Goal: Check status: Check status

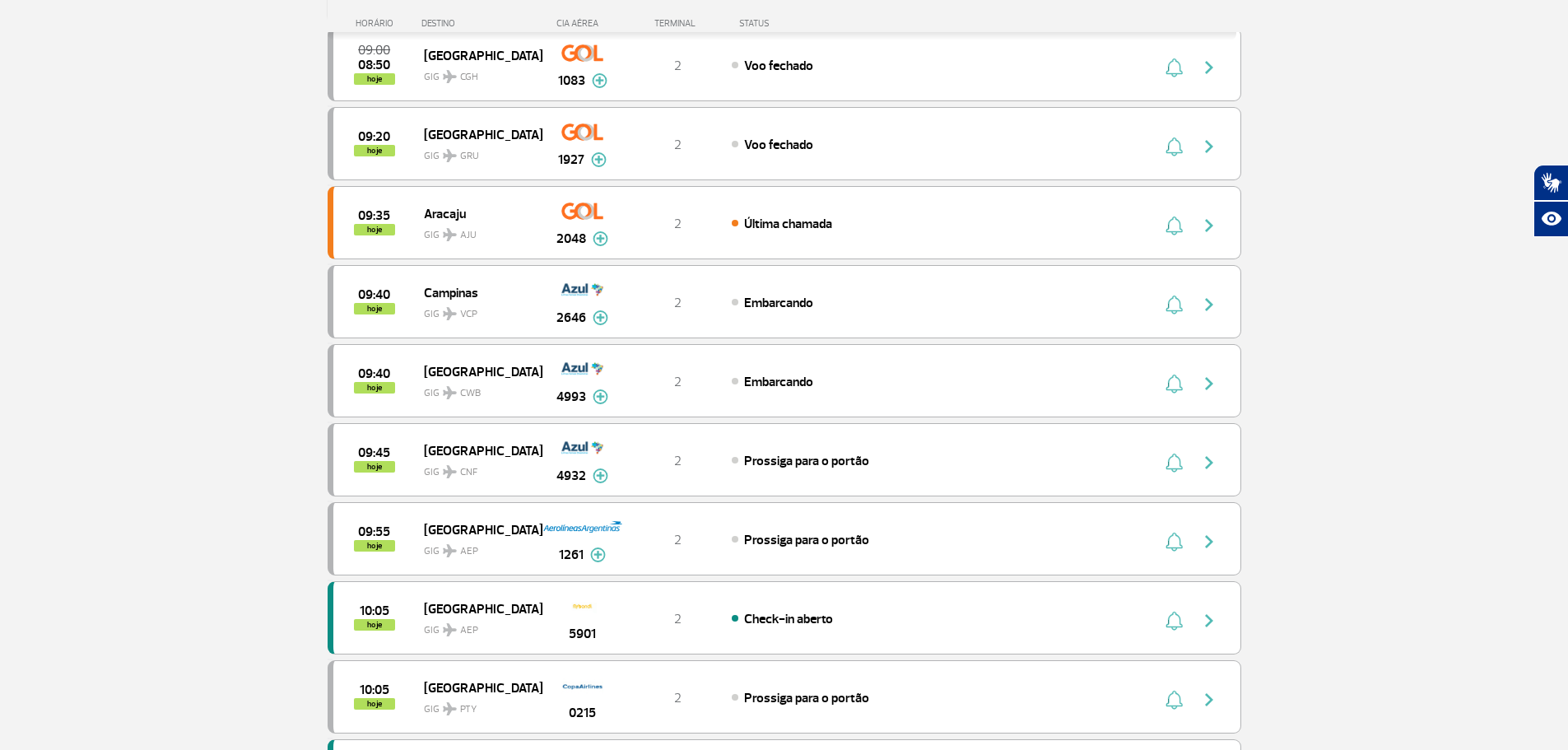
scroll to position [990, 0]
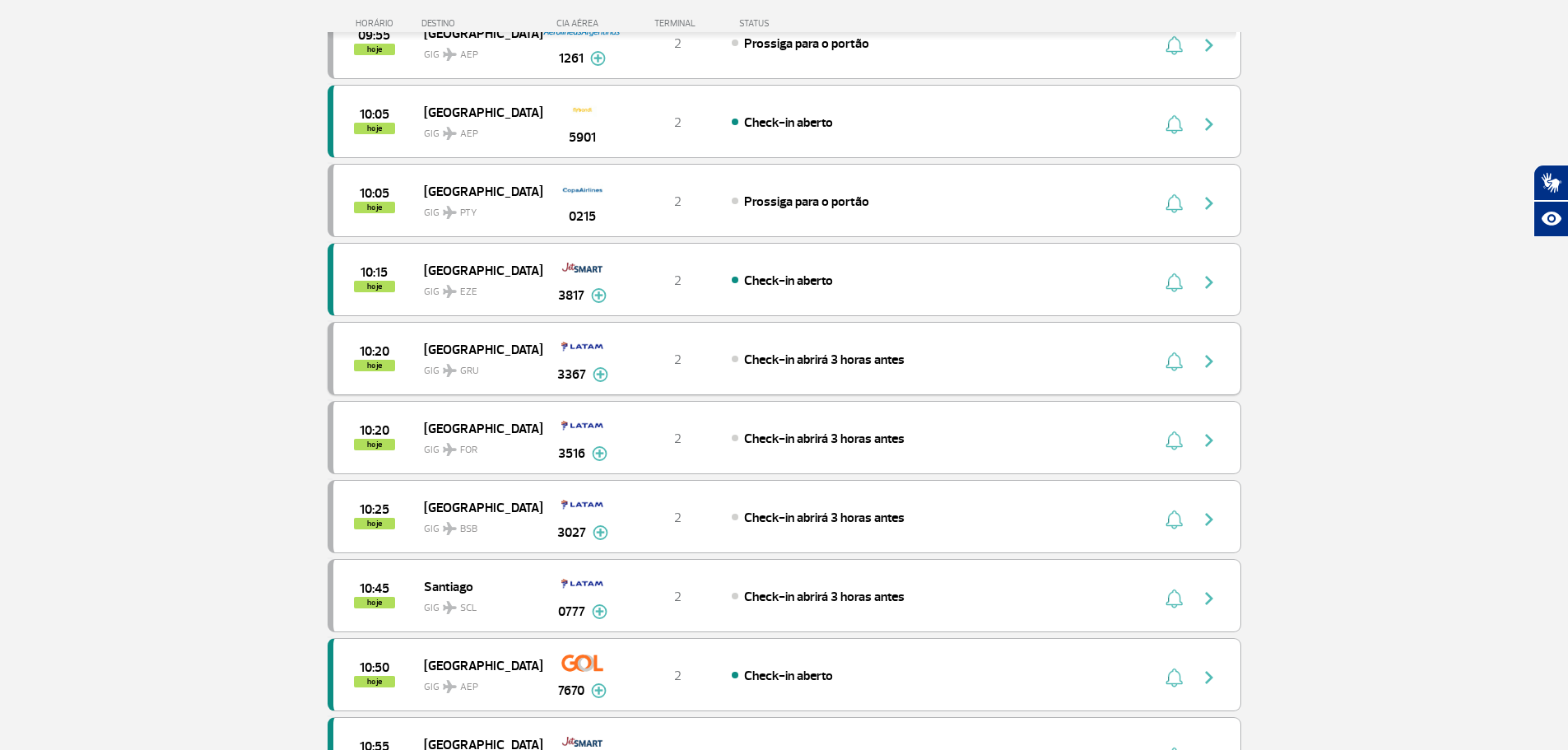
click at [1208, 358] on img "button" at bounding box center [1209, 360] width 19 height 19
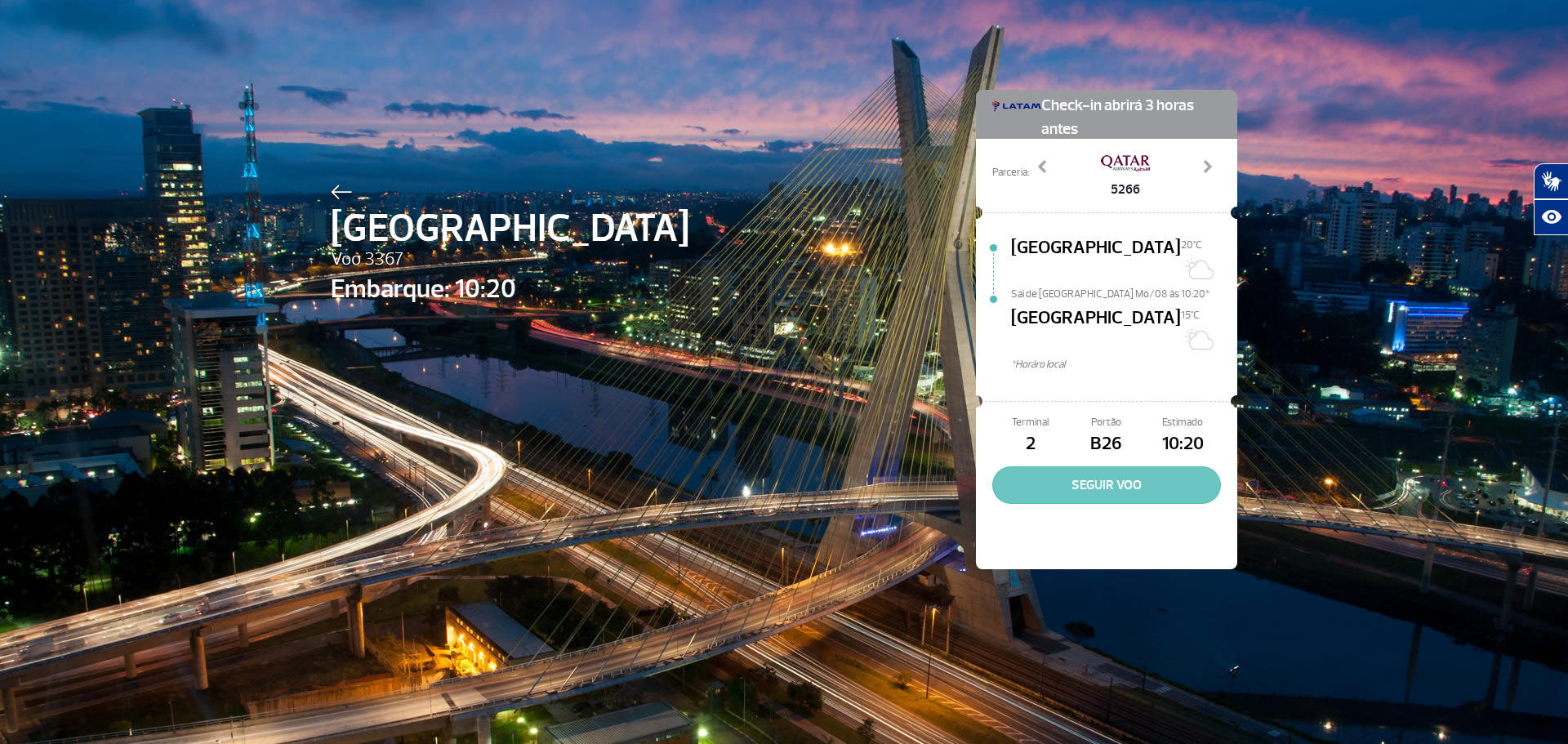
click at [1074, 466] on button "SEGUIR VOO" at bounding box center [1106, 484] width 229 height 37
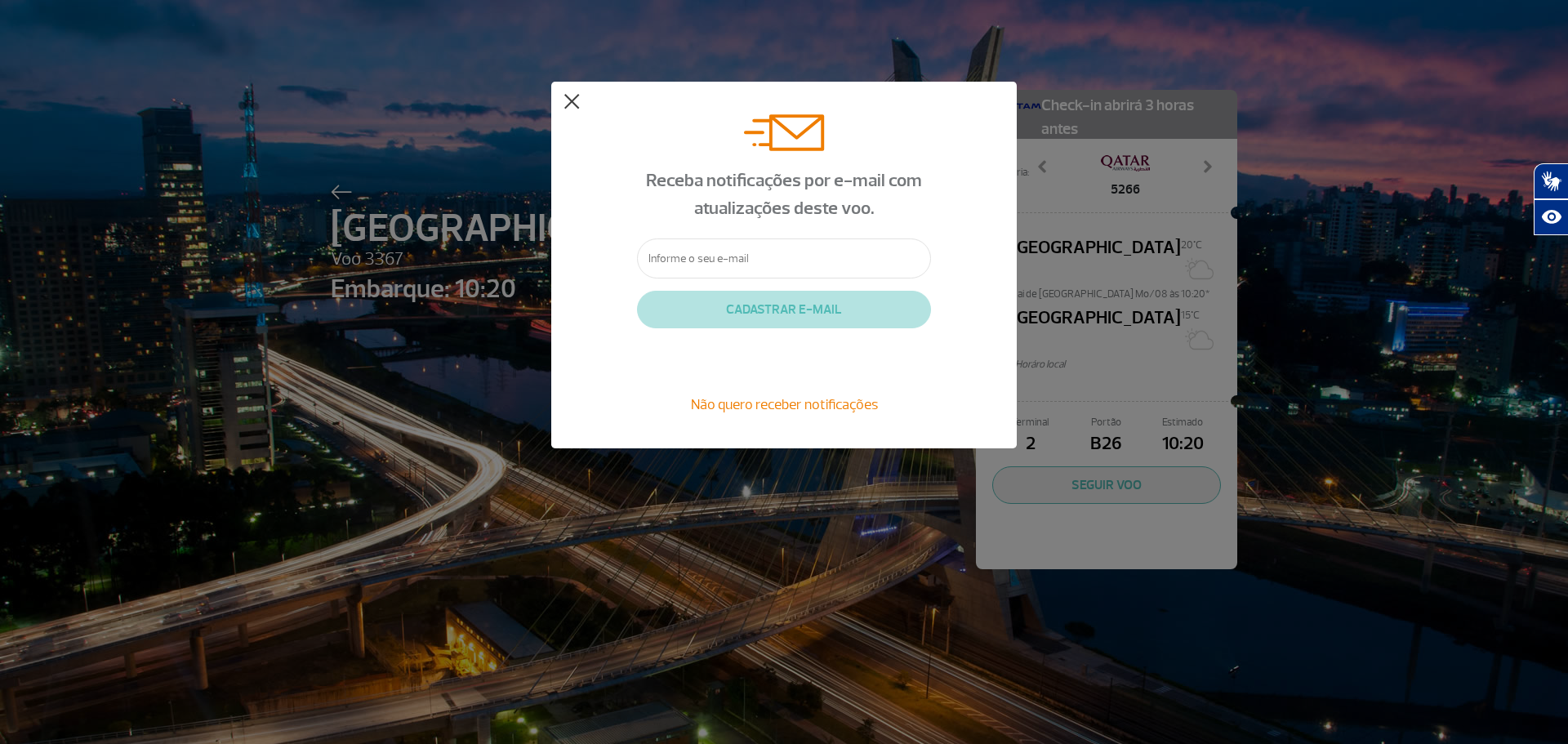
click at [576, 101] on button at bounding box center [571, 102] width 16 height 16
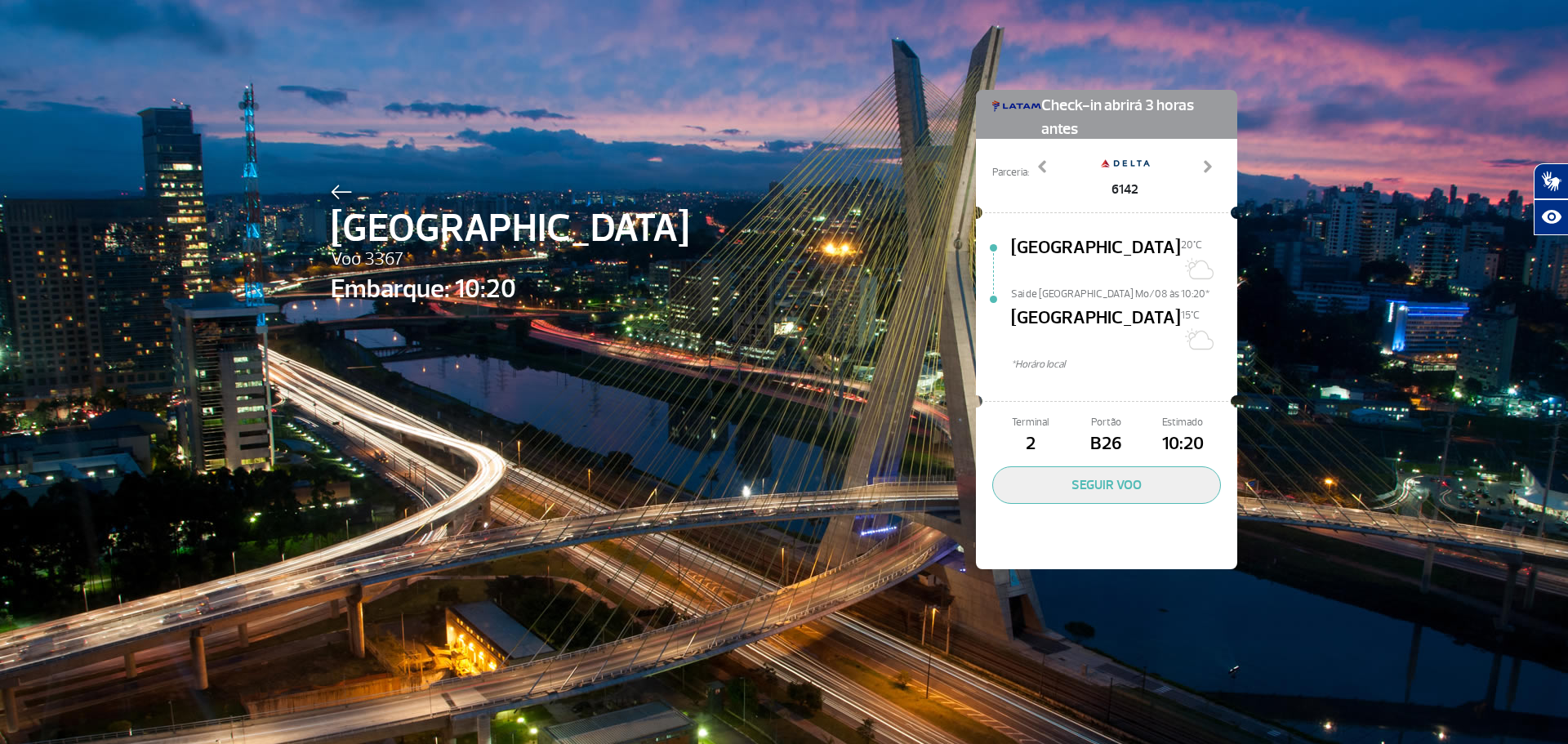
click at [1318, 197] on div "[GEOGRAPHIC_DATA] Voo 3367 Embarque: 10:20 Check-in abrirá 3 horas antes Parcer…" at bounding box center [784, 372] width 1568 height 744
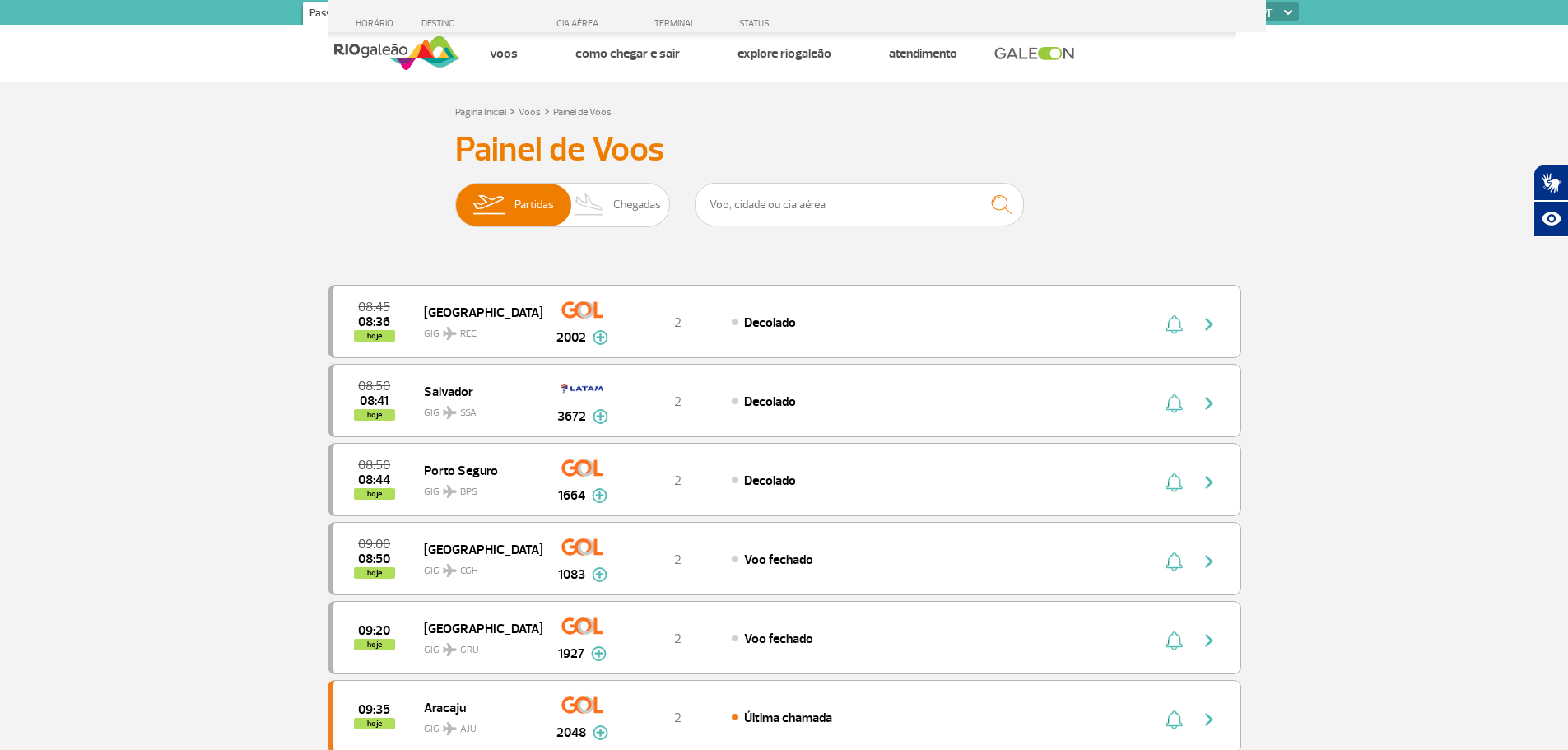
scroll to position [976, 0]
